Goal: Check status: Check status

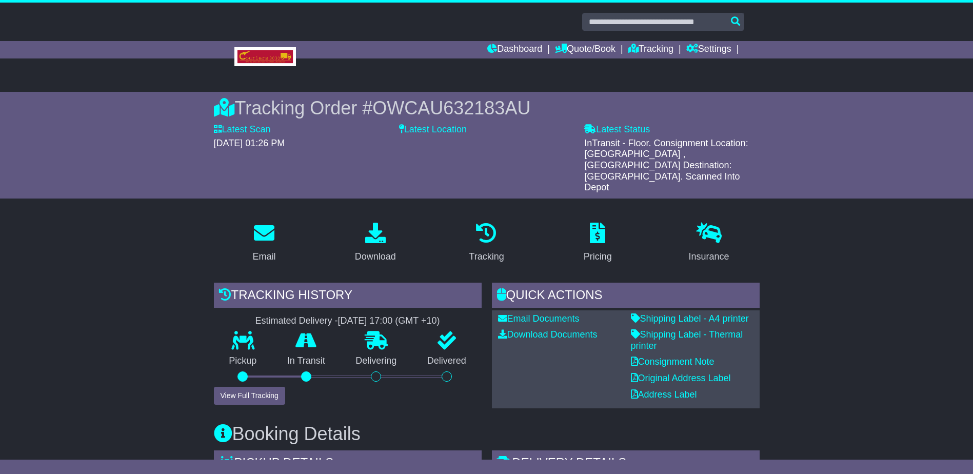
click at [265, 387] on button "View Full Tracking" at bounding box center [249, 396] width 71 height 18
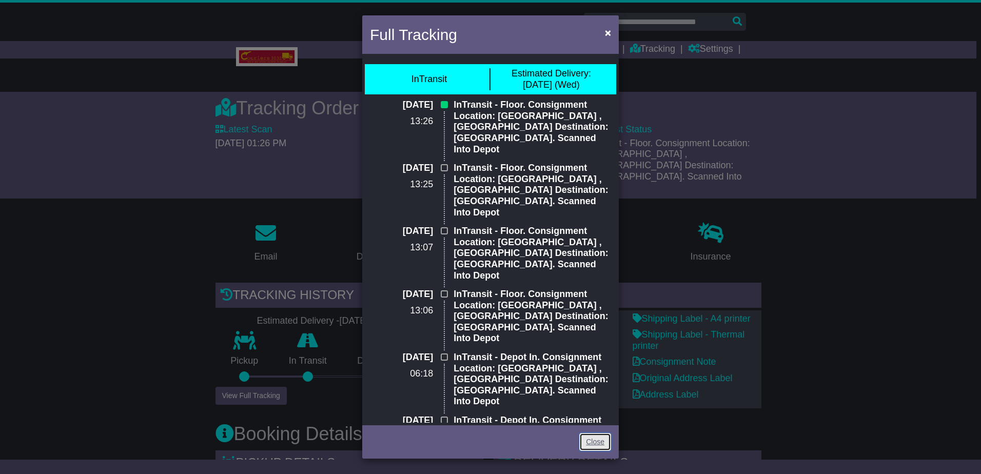
click at [588, 441] on link "Close" at bounding box center [595, 442] width 32 height 18
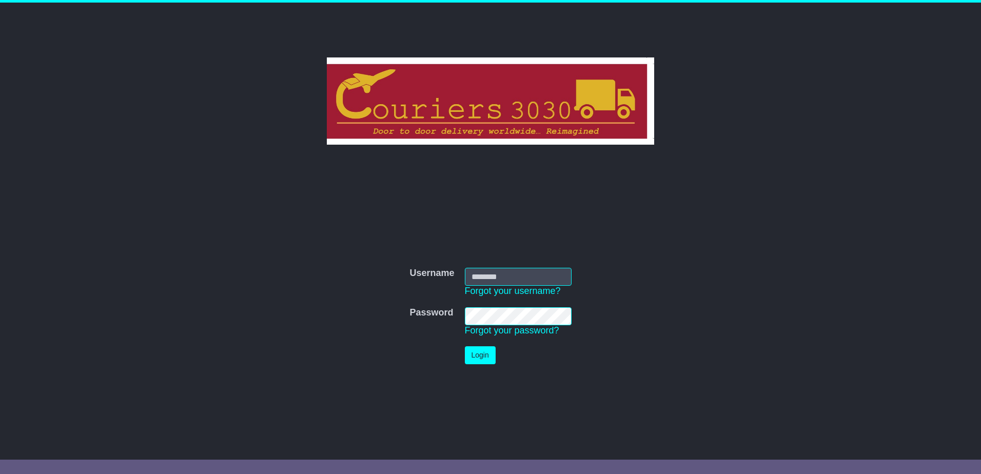
type input "********"
click at [479, 354] on button "Login" at bounding box center [480, 355] width 31 height 18
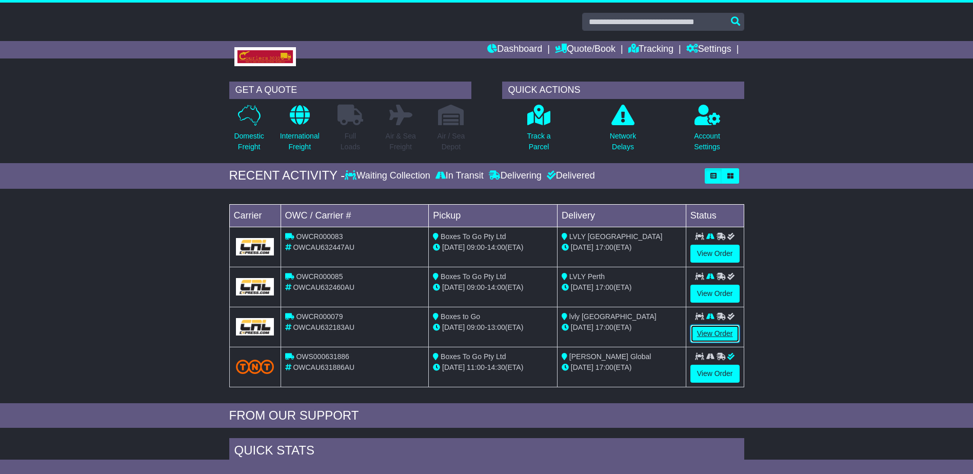
click at [710, 330] on link "View Order" at bounding box center [714, 334] width 49 height 18
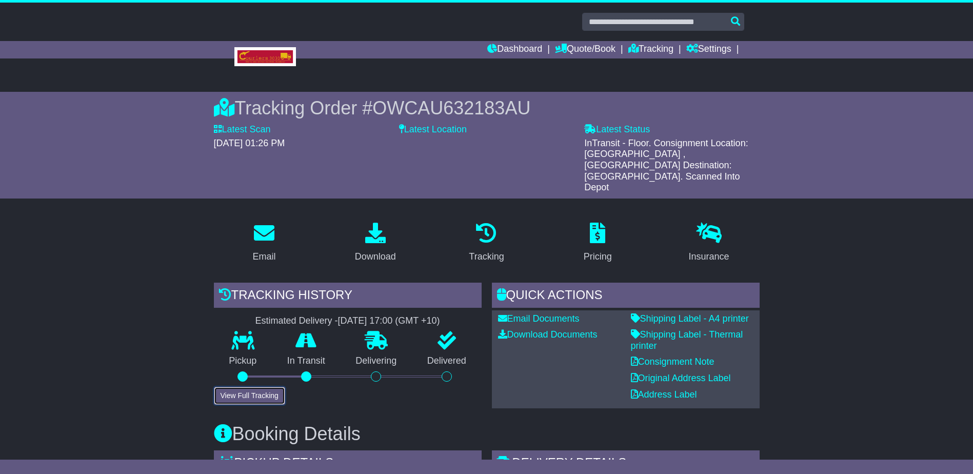
click at [262, 387] on button "View Full Tracking" at bounding box center [249, 396] width 71 height 18
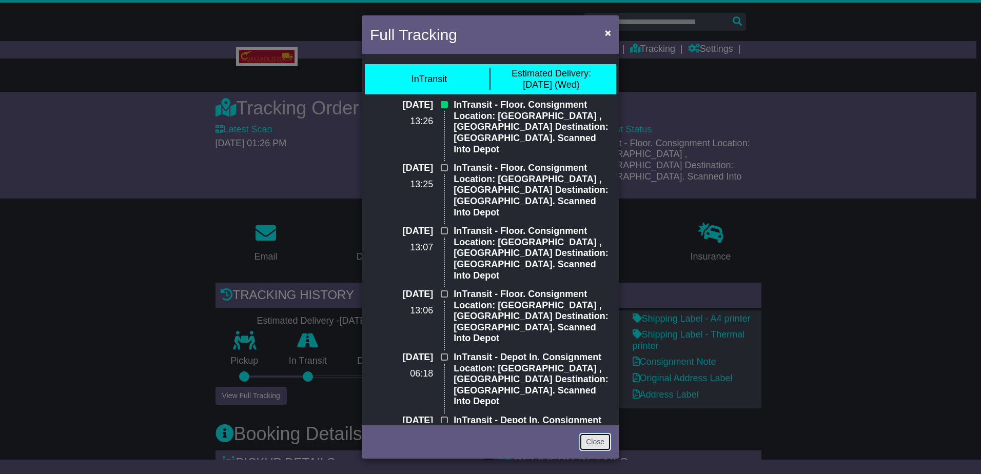
click at [595, 440] on link "Close" at bounding box center [595, 442] width 32 height 18
